Goal: Task Accomplishment & Management: Manage account settings

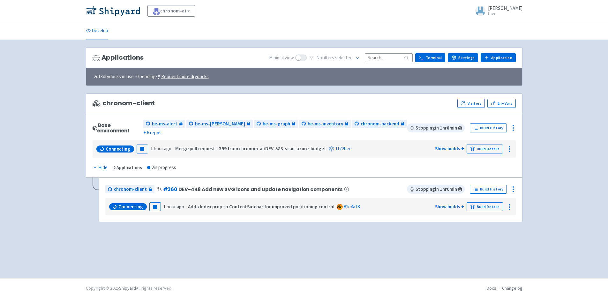
click at [508, 9] on span "[PERSON_NAME]" at bounding box center [505, 8] width 34 height 6
click at [501, 27] on link "Profile" at bounding box center [494, 28] width 37 height 10
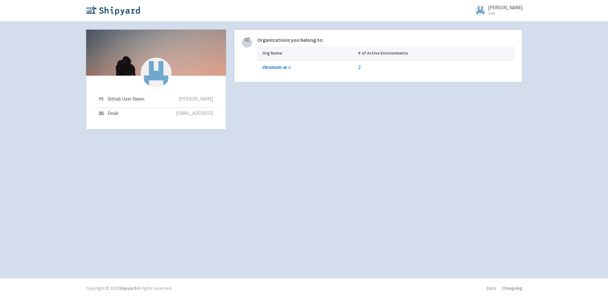
click at [125, 85] on div "Github User Name: [PERSON_NAME] Email: [EMAIL_ADDRESS]" at bounding box center [156, 103] width 140 height 54
click at [144, 61] on div at bounding box center [156, 53] width 140 height 46
click at [121, 57] on div at bounding box center [156, 53] width 140 height 46
click at [152, 66] on img at bounding box center [156, 73] width 31 height 31
click at [130, 13] on img at bounding box center [113, 10] width 54 height 10
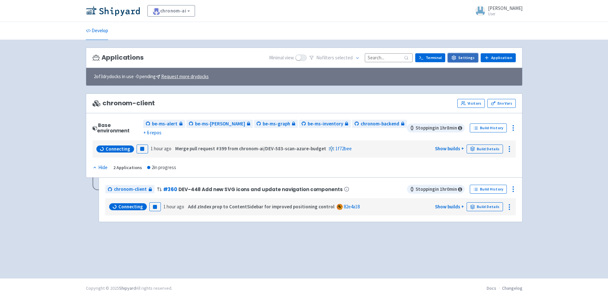
click at [461, 59] on link "Settings" at bounding box center [463, 57] width 30 height 9
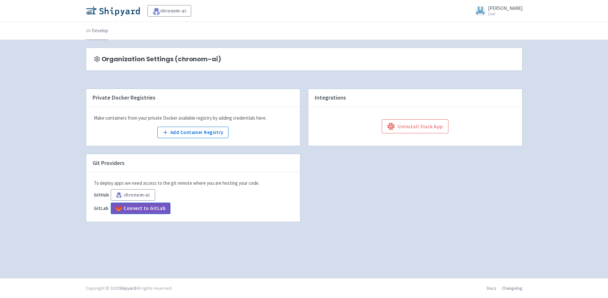
click at [94, 33] on link "Develop" at bounding box center [97, 31] width 22 height 18
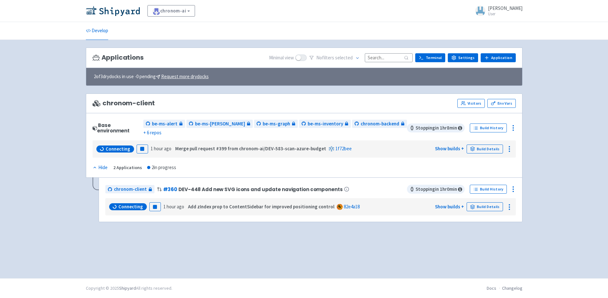
click at [189, 231] on div "Applications Minimal view No filter s selected Terminal Settings Application Te…" at bounding box center [304, 159] width 437 height 223
